Goal: Information Seeking & Learning: Learn about a topic

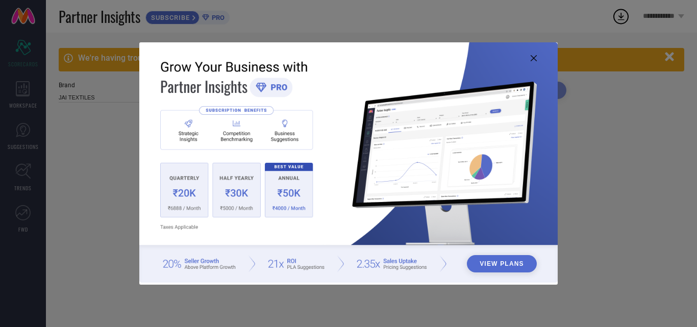
type input "All"
click at [528, 55] on img at bounding box center [348, 162] width 418 height 240
click at [531, 55] on icon at bounding box center [534, 58] width 6 height 6
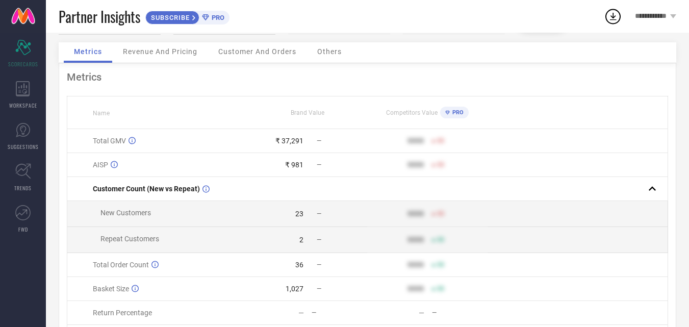
scroll to position [34, 0]
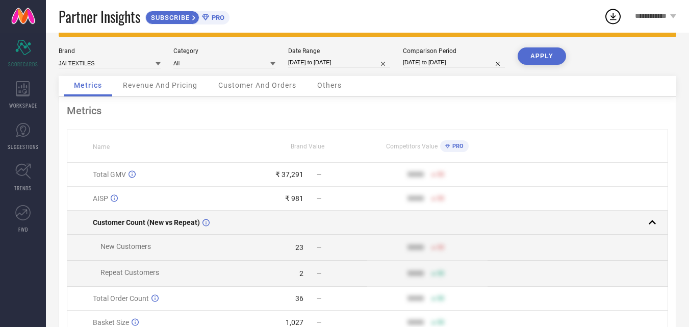
click at [653, 229] on rect at bounding box center [653, 222] width 14 height 14
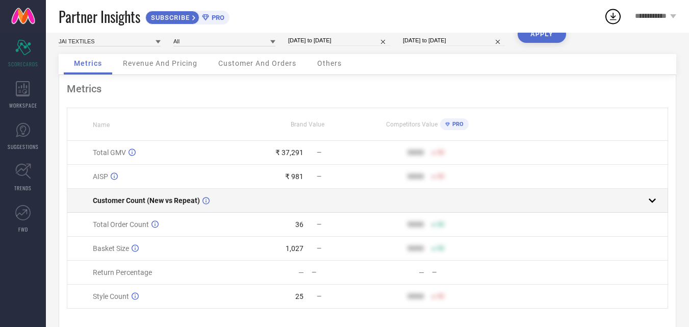
scroll to position [0, 0]
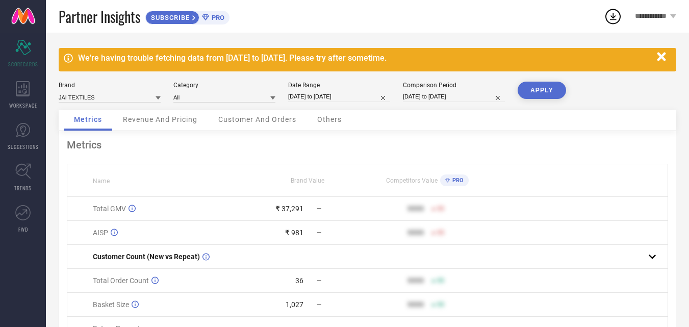
click at [661, 48] on button "button" at bounding box center [661, 56] width 19 height 19
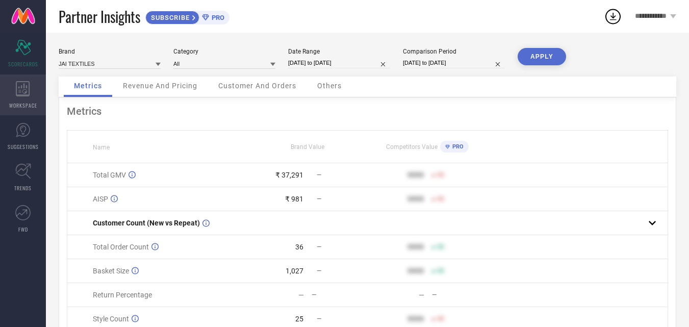
click at [27, 93] on icon at bounding box center [23, 88] width 14 height 15
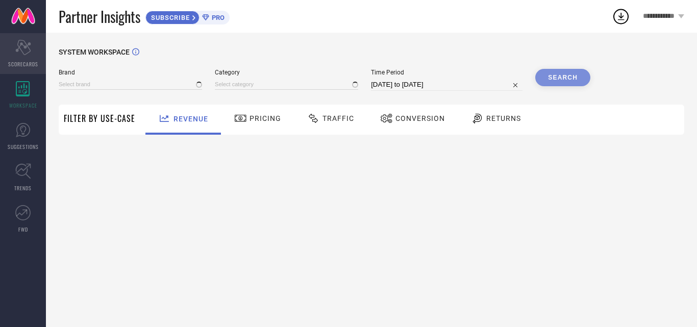
type input "JAI TEXTILES"
type input "All"
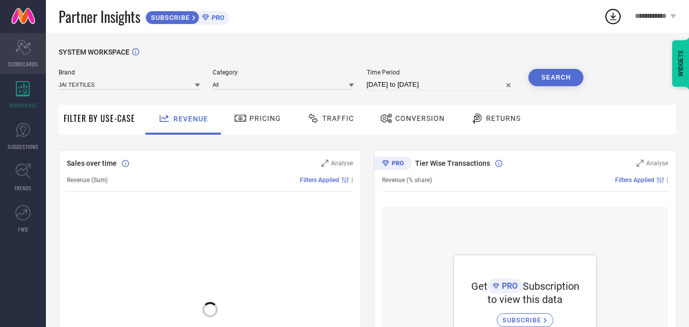
click at [22, 64] on span "SCORECARDS" at bounding box center [23, 64] width 30 height 8
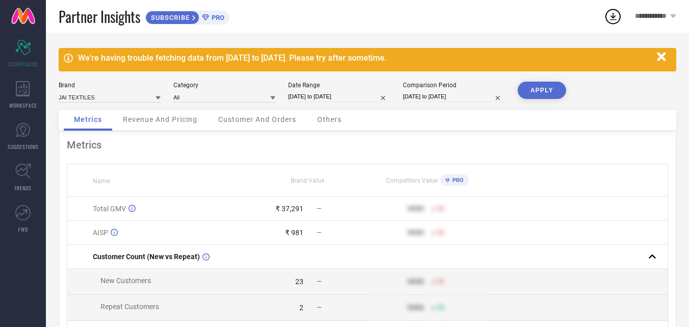
scroll to position [51, 0]
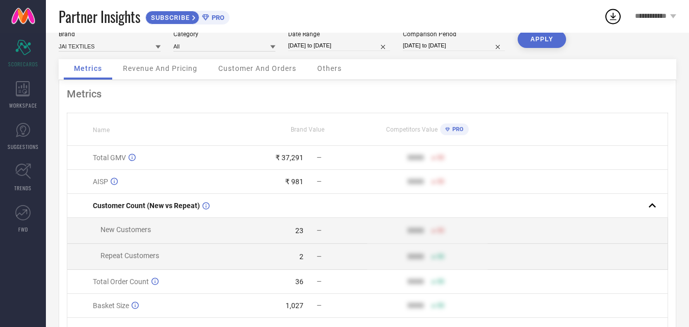
click at [167, 70] on span "Revenue And Pricing" at bounding box center [160, 68] width 75 height 8
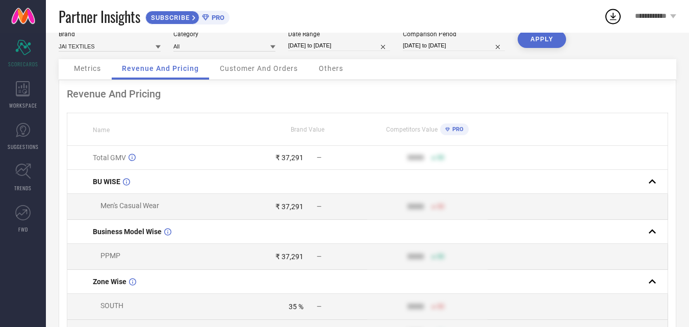
click at [242, 74] on div "Customer And Orders" at bounding box center [259, 69] width 98 height 20
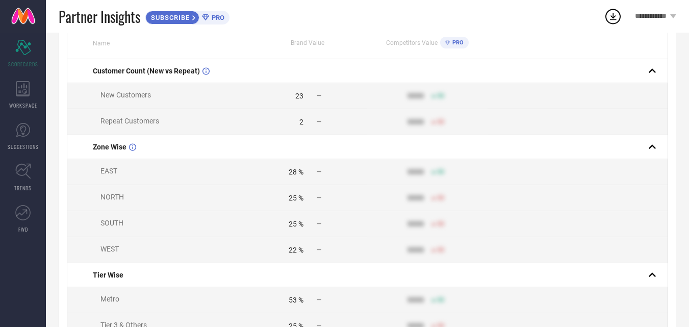
scroll to position [120, 0]
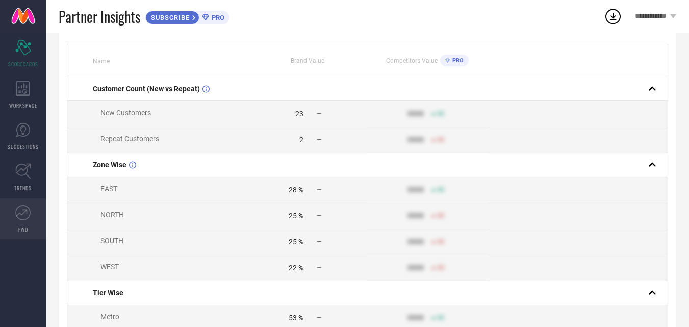
click at [22, 223] on link "FWD" at bounding box center [23, 219] width 46 height 41
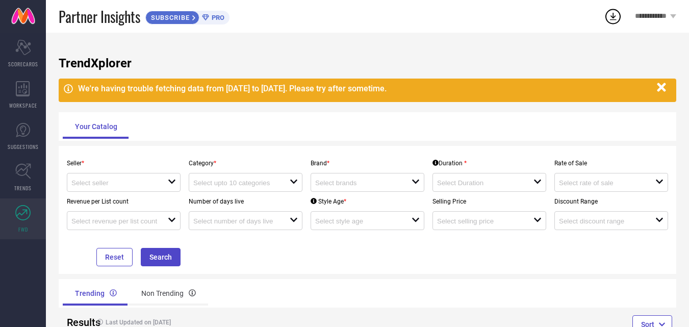
scroll to position [34, 0]
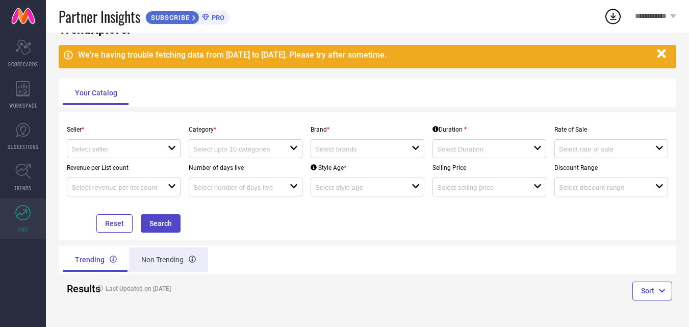
click at [167, 257] on div "Non Trending" at bounding box center [168, 260] width 79 height 24
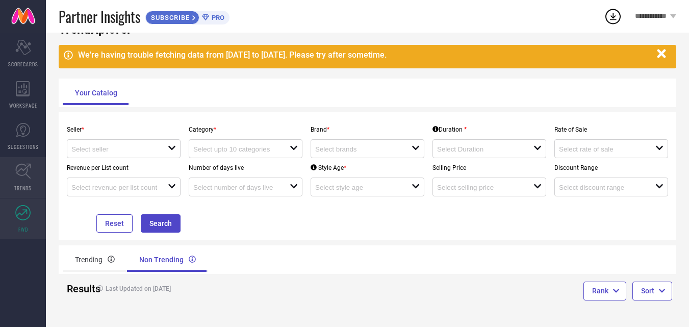
click at [34, 172] on link "TRENDS" at bounding box center [23, 177] width 46 height 41
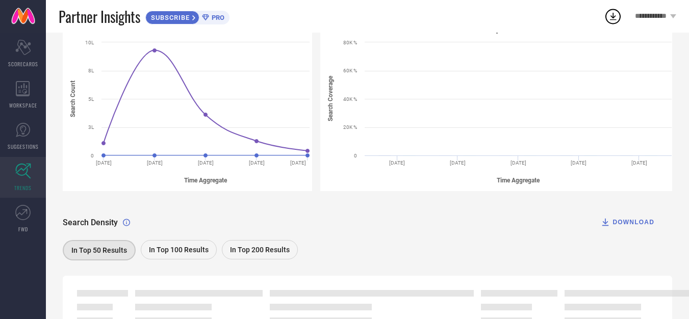
scroll to position [102, 0]
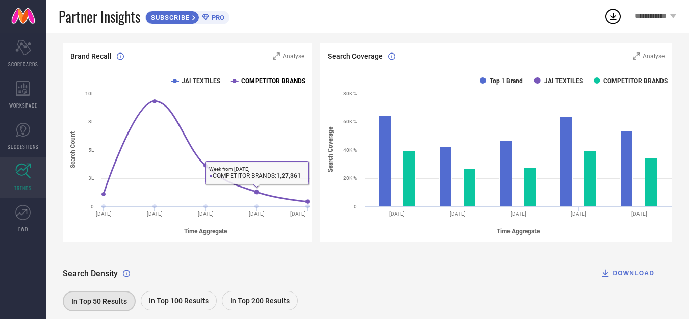
click at [267, 79] on text "COMPETITOR BRANDS" at bounding box center [273, 81] width 64 height 7
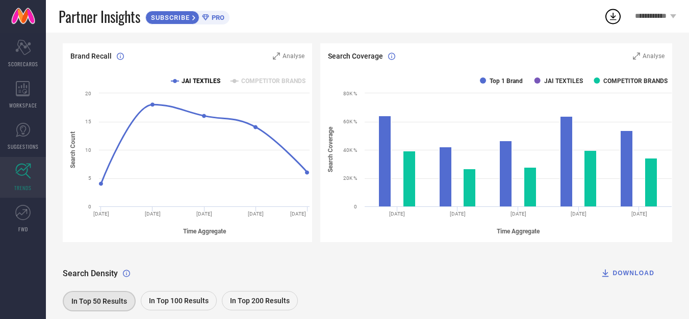
click at [198, 82] on text "JAI TEXTILES" at bounding box center [201, 81] width 39 height 7
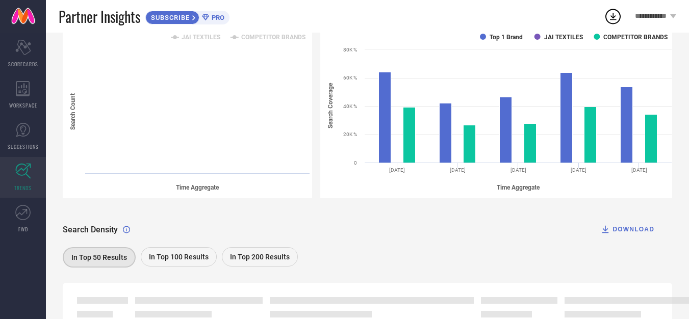
scroll to position [229, 0]
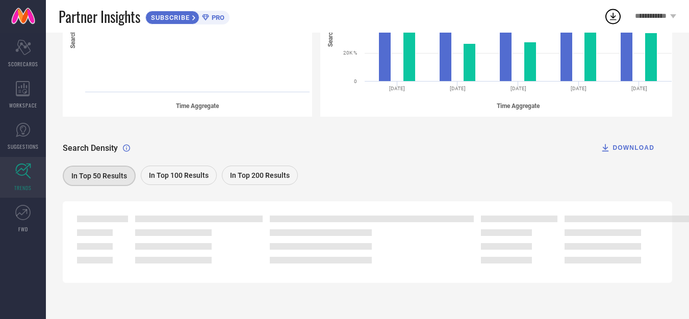
click at [197, 172] on span "In Top 100 Results" at bounding box center [179, 175] width 60 height 8
click at [263, 176] on span "In Top 200 Results" at bounding box center [260, 175] width 60 height 8
click at [133, 174] on div "In Top 50 Results" at bounding box center [99, 175] width 72 height 19
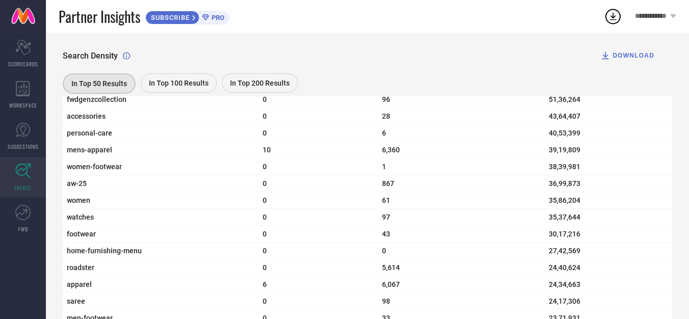
scroll to position [484, 0]
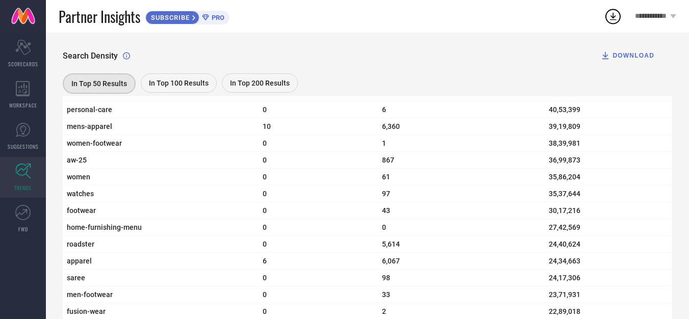
click at [190, 89] on div "In Top 100 Results" at bounding box center [179, 82] width 76 height 19
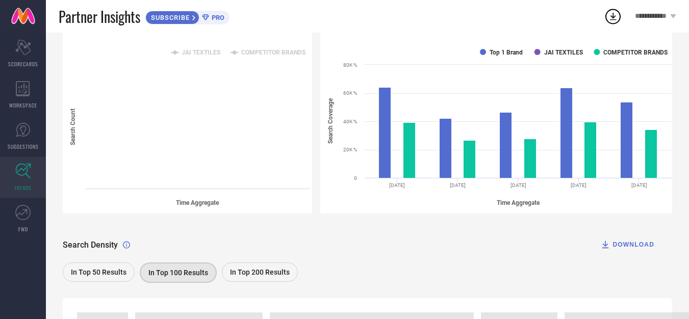
scroll to position [0, 0]
